Goal: Task Accomplishment & Management: Use online tool/utility

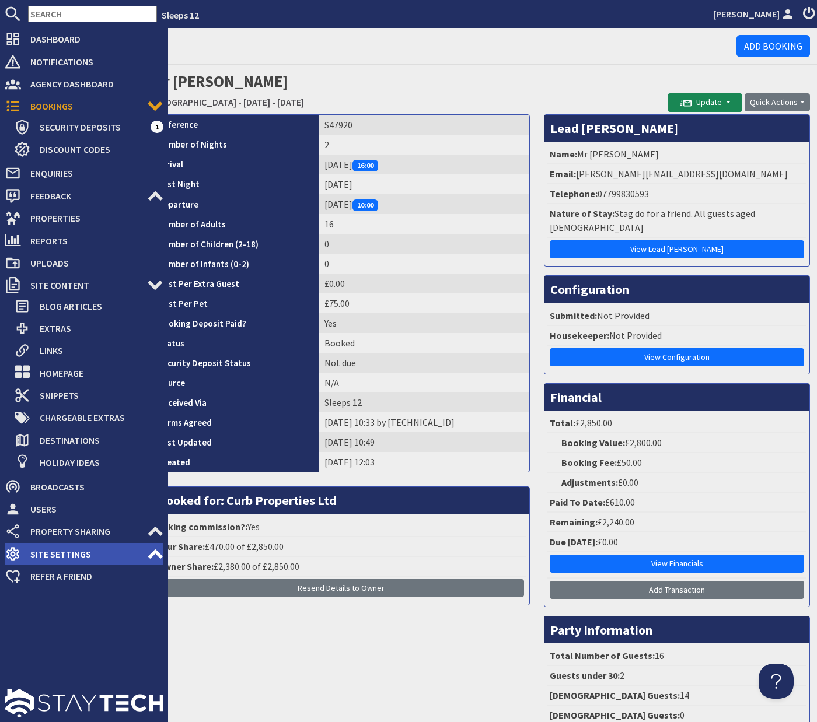
click at [51, 556] on span "Site Settings" at bounding box center [84, 554] width 126 height 19
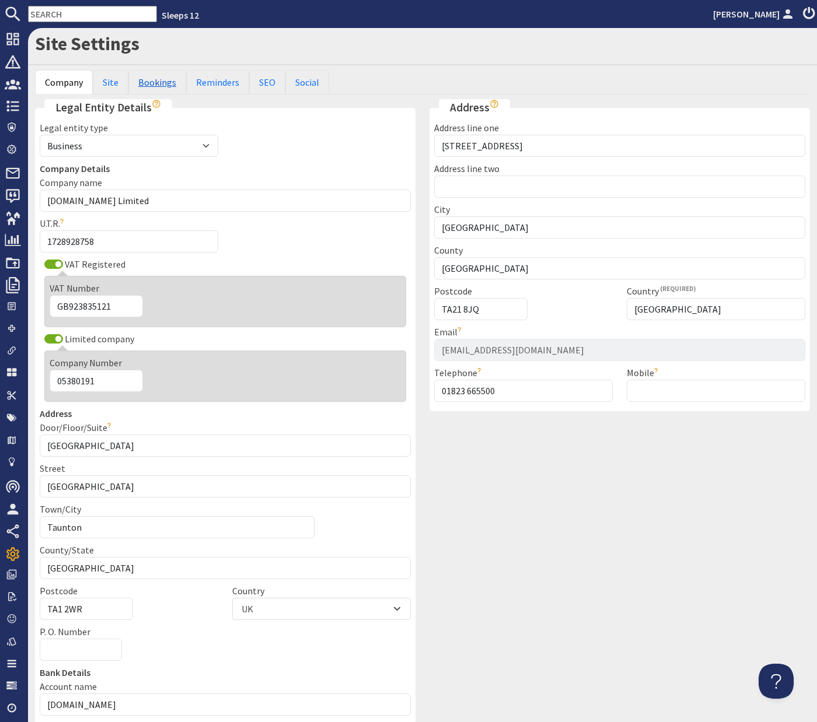
click at [159, 80] on link "Bookings" at bounding box center [157, 82] width 58 height 25
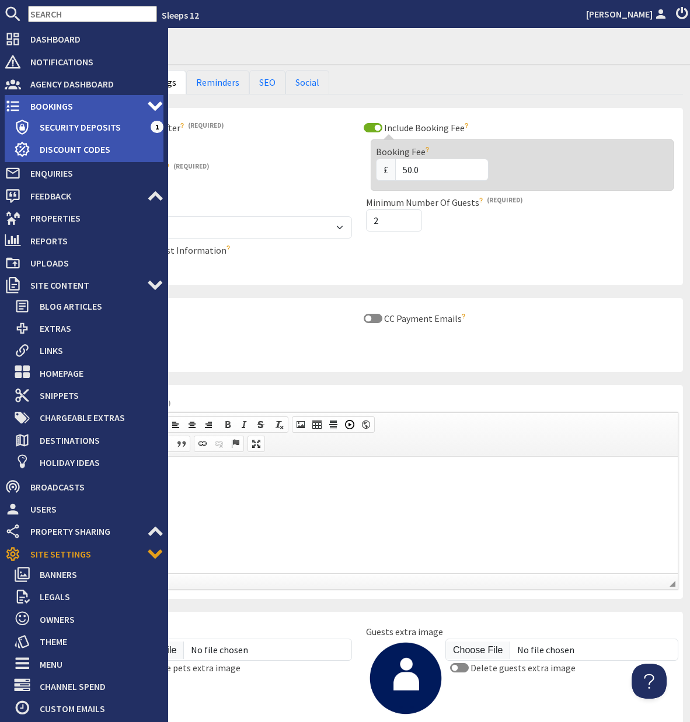
click at [42, 109] on span "Bookings" at bounding box center [84, 106] width 126 height 19
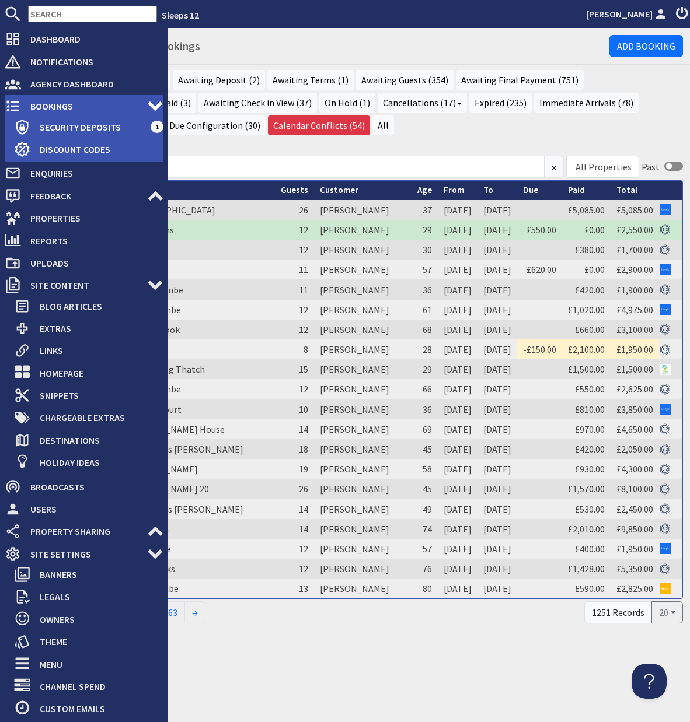
click at [50, 106] on span "Bookings" at bounding box center [84, 106] width 126 height 19
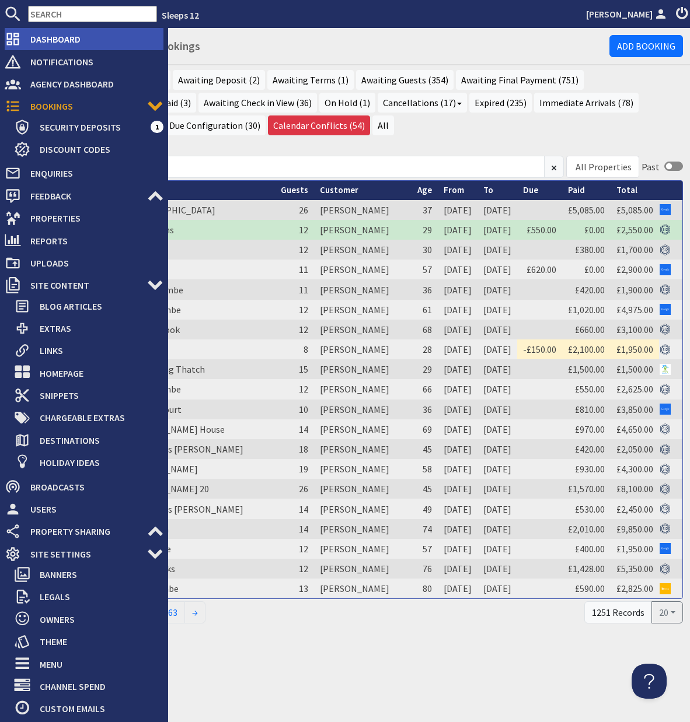
click at [54, 40] on span "Dashboard" at bounding box center [92, 39] width 142 height 19
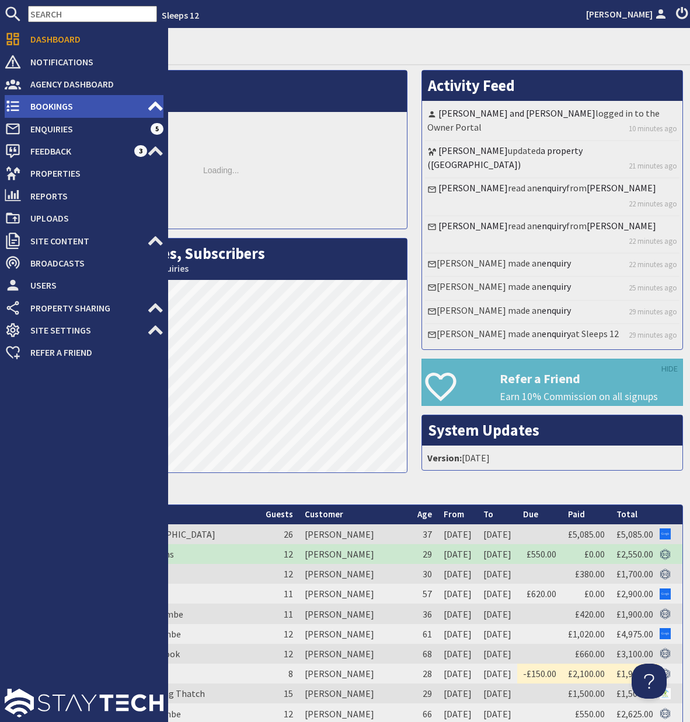
click at [41, 109] on span "Bookings" at bounding box center [84, 106] width 126 height 19
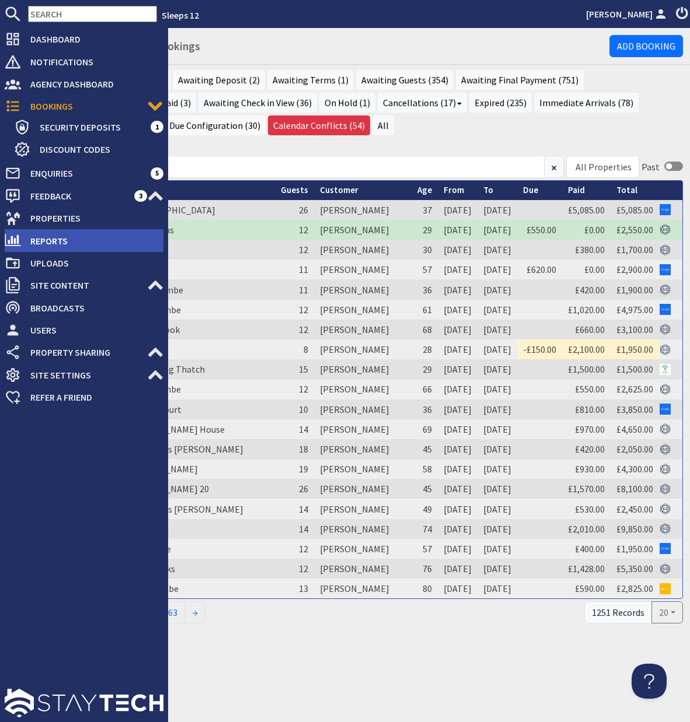
click at [45, 242] on span "Reports" at bounding box center [92, 241] width 142 height 19
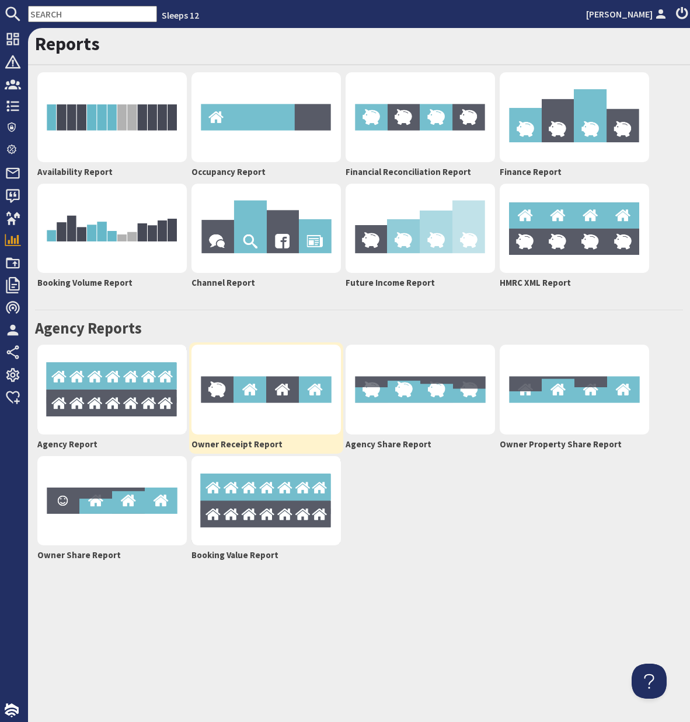
click at [282, 414] on img at bounding box center [265, 390] width 149 height 90
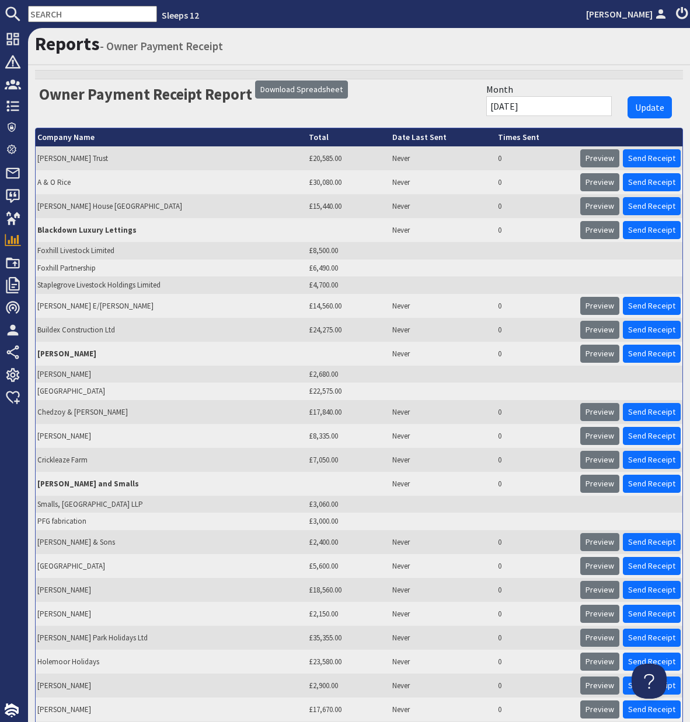
click at [582, 105] on input "01/10/2025" at bounding box center [548, 106] width 125 height 20
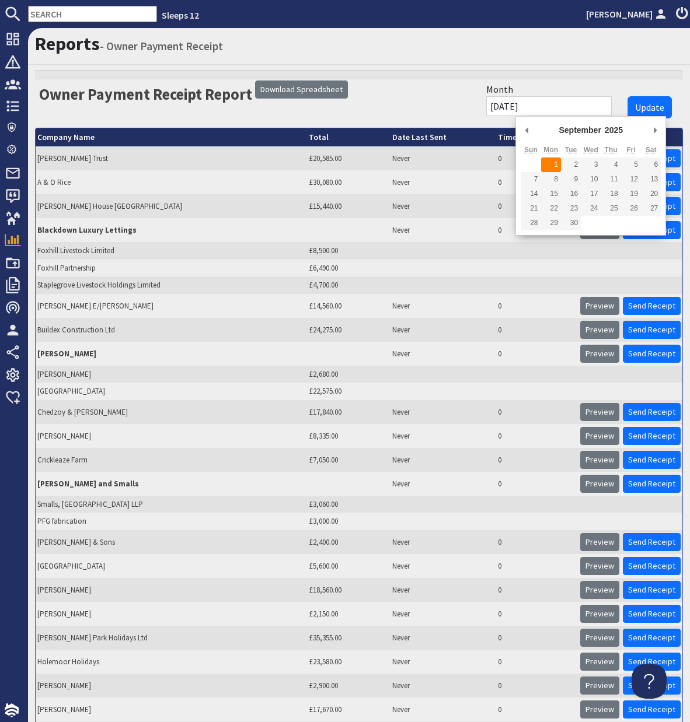
type input "01/09/2025"
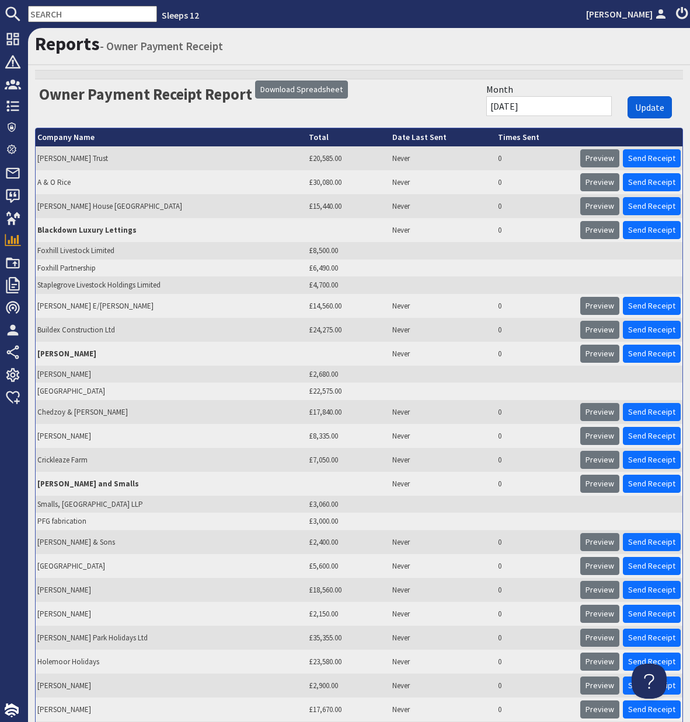
click at [659, 108] on span "Update" at bounding box center [649, 108] width 29 height 12
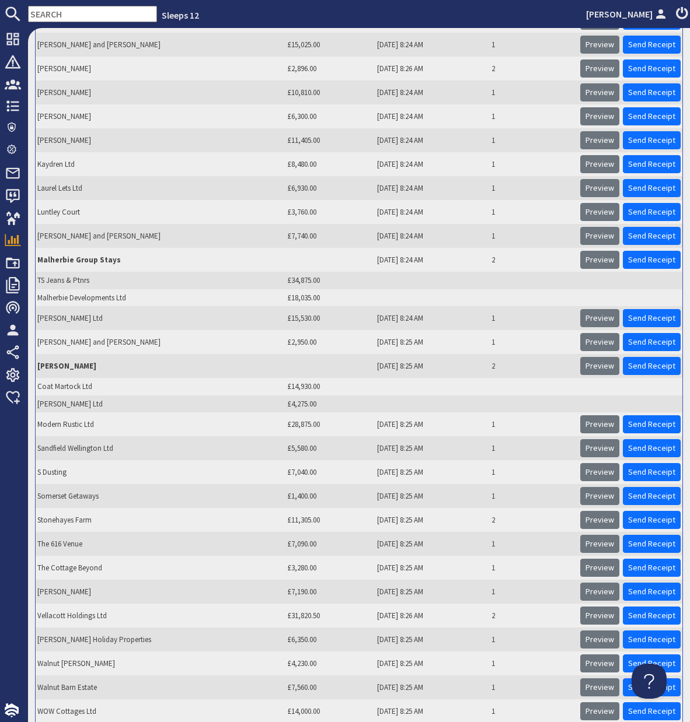
scroll to position [610, 0]
